Goal: Use online tool/utility: Utilize a website feature to perform a specific function

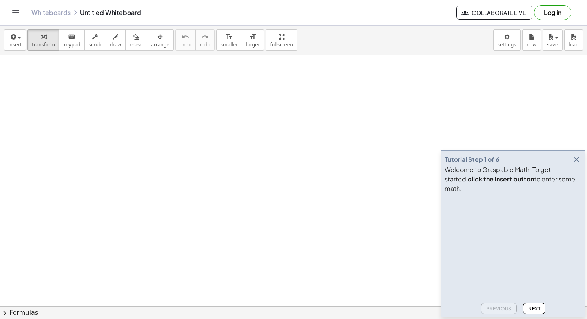
click at [575, 164] on icon "button" at bounding box center [576, 159] width 9 height 9
click at [577, 164] on icon "button" at bounding box center [576, 159] width 9 height 9
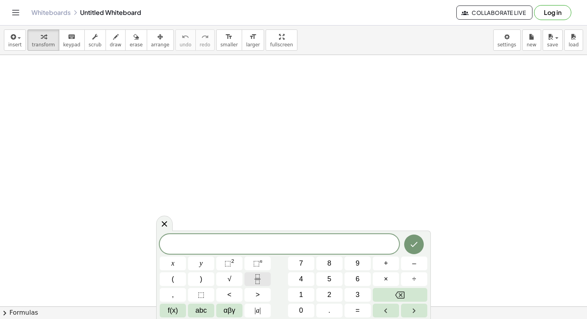
click at [261, 280] on icon "Fraction" at bounding box center [258, 279] width 10 height 10
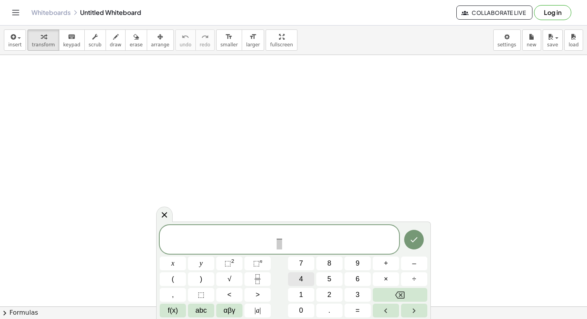
click at [299, 275] on span "4" at bounding box center [301, 278] width 4 height 11
click at [279, 244] on span "​" at bounding box center [279, 244] width 6 height 11
click at [300, 278] on span "4" at bounding box center [301, 278] width 4 height 11
click at [330, 237] on span "4 4 ​ ​" at bounding box center [279, 239] width 239 height 21
click at [388, 265] on span "+" at bounding box center [386, 263] width 4 height 11
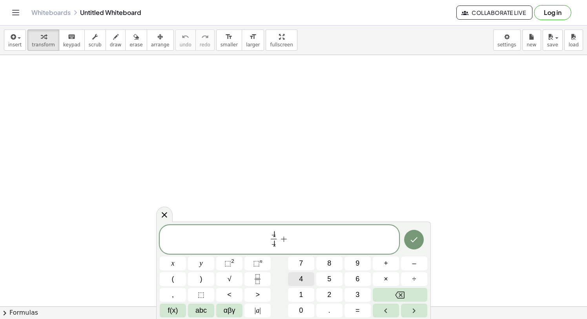
click at [304, 277] on button "4" at bounding box center [301, 279] width 26 height 14
click at [413, 264] on span "–" at bounding box center [414, 263] width 4 height 11
click at [299, 278] on span "4" at bounding box center [301, 278] width 4 height 11
click at [355, 308] on button "=" at bounding box center [357, 310] width 26 height 14
click at [303, 294] on button "1" at bounding box center [301, 295] width 26 height 14
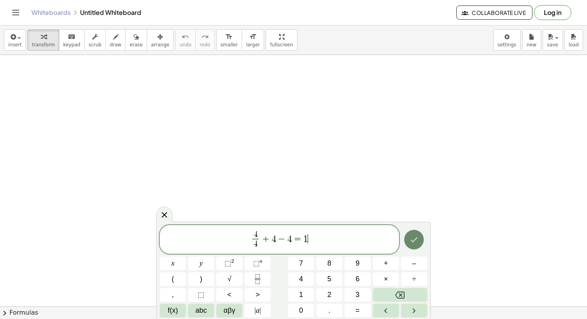
click at [410, 241] on icon "Done" at bounding box center [413, 239] width 9 height 9
